Goal: Task Accomplishment & Management: Complete application form

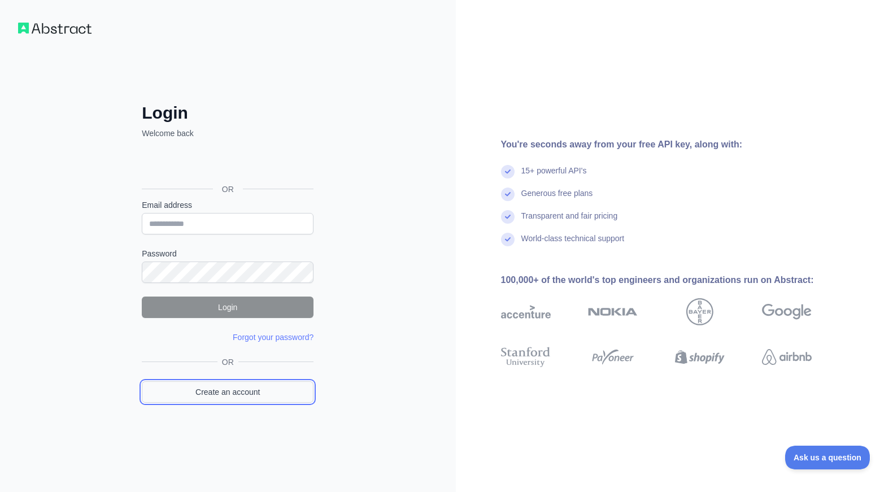
click at [217, 391] on link "Create an account" at bounding box center [228, 391] width 172 height 21
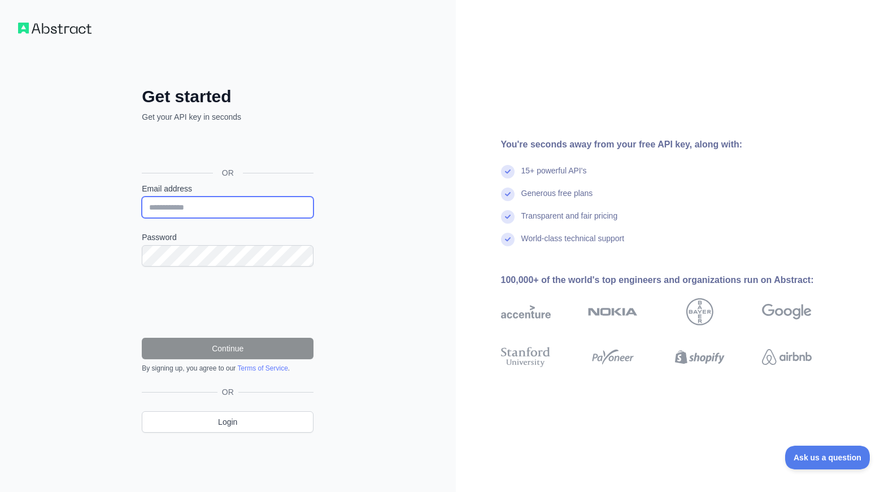
click at [222, 203] on input "Email address" at bounding box center [228, 206] width 172 height 21
type input "**********"
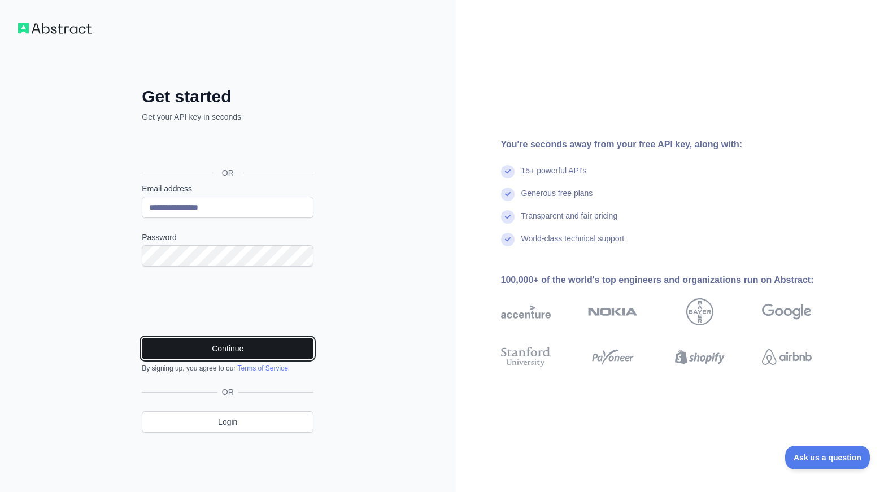
click at [252, 350] on button "Continue" at bounding box center [228, 348] width 172 height 21
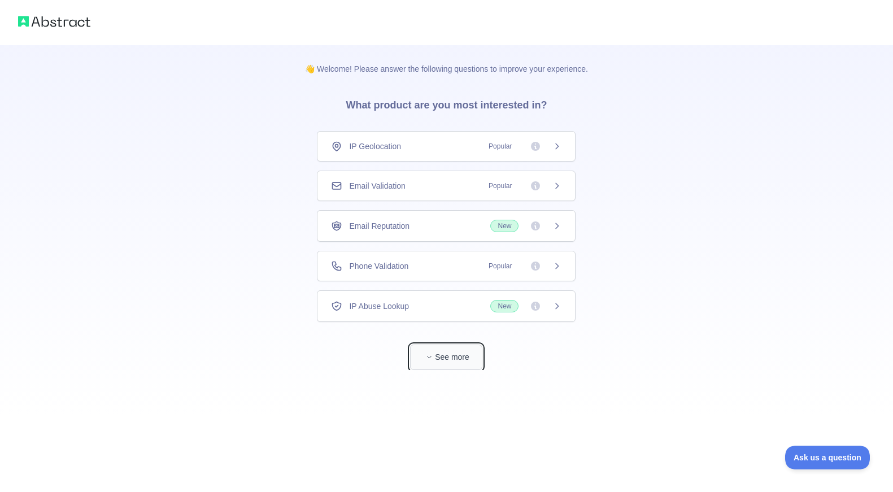
click at [440, 345] on button "See more" at bounding box center [446, 356] width 72 height 25
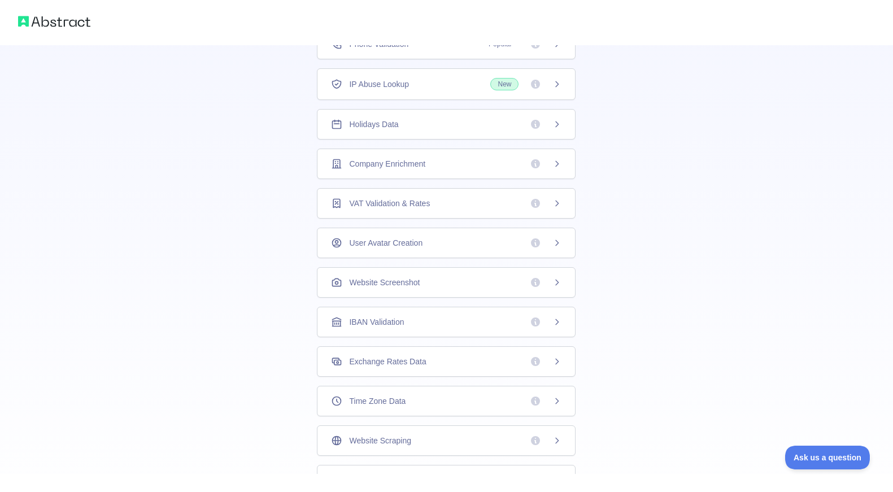
scroll to position [226, 0]
